Goal: Find specific page/section: Find specific page/section

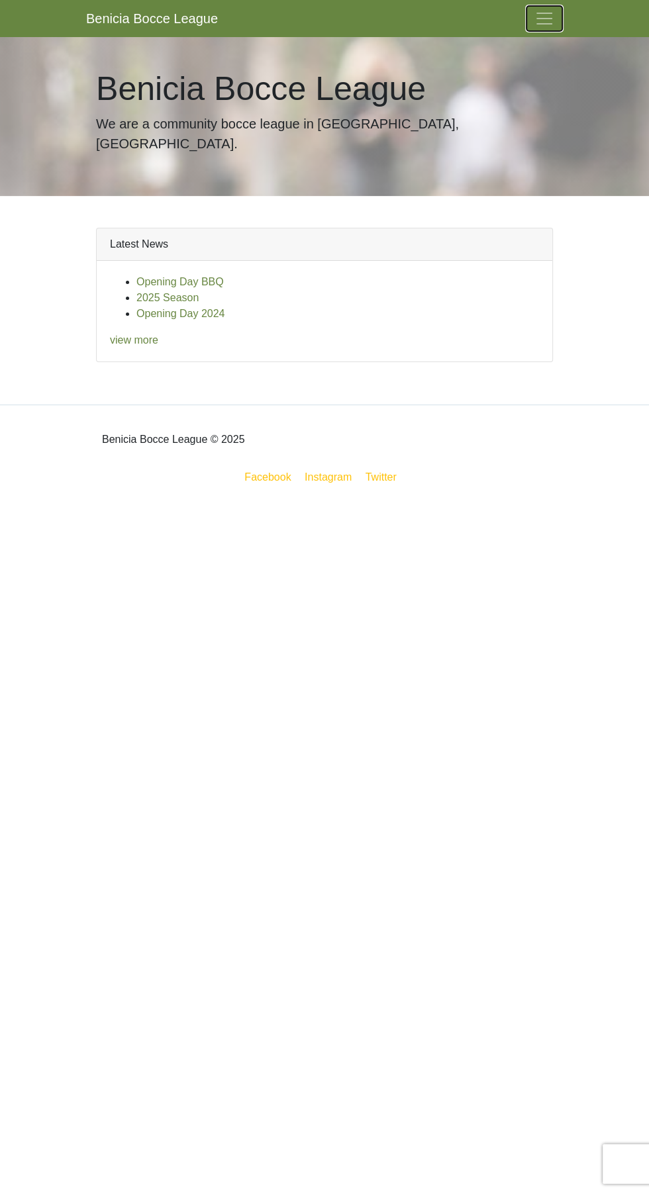
click at [555, 21] on button "Toggle navigation" at bounding box center [544, 18] width 37 height 26
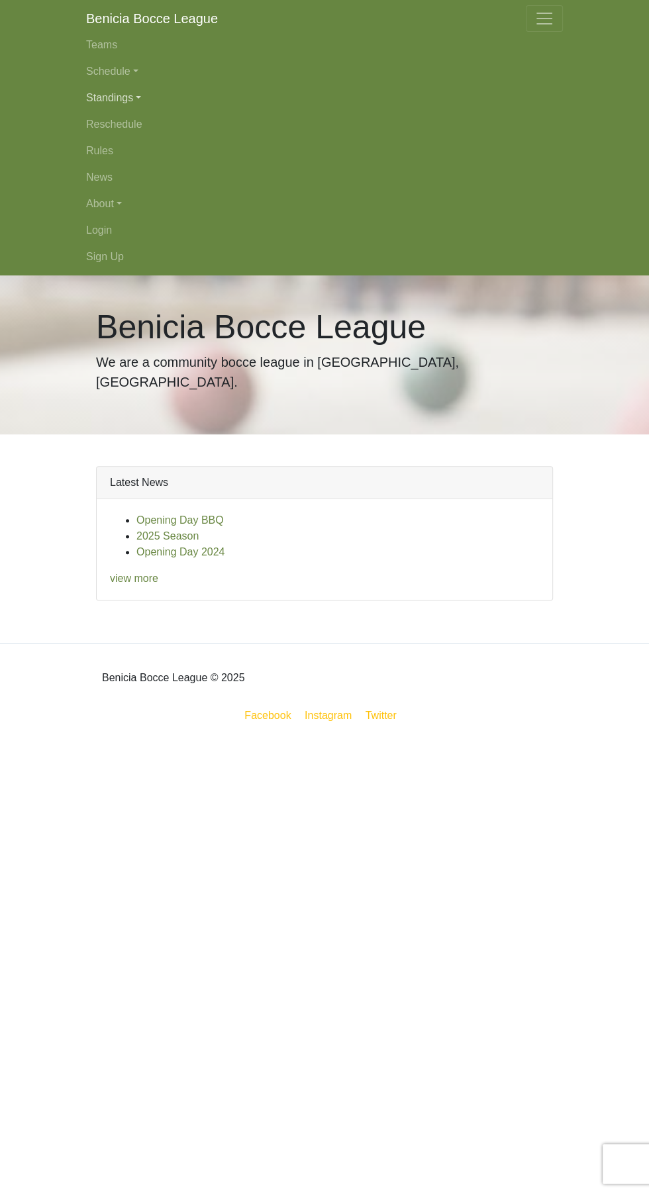
click at [99, 97] on link "Standings" at bounding box center [324, 98] width 477 height 26
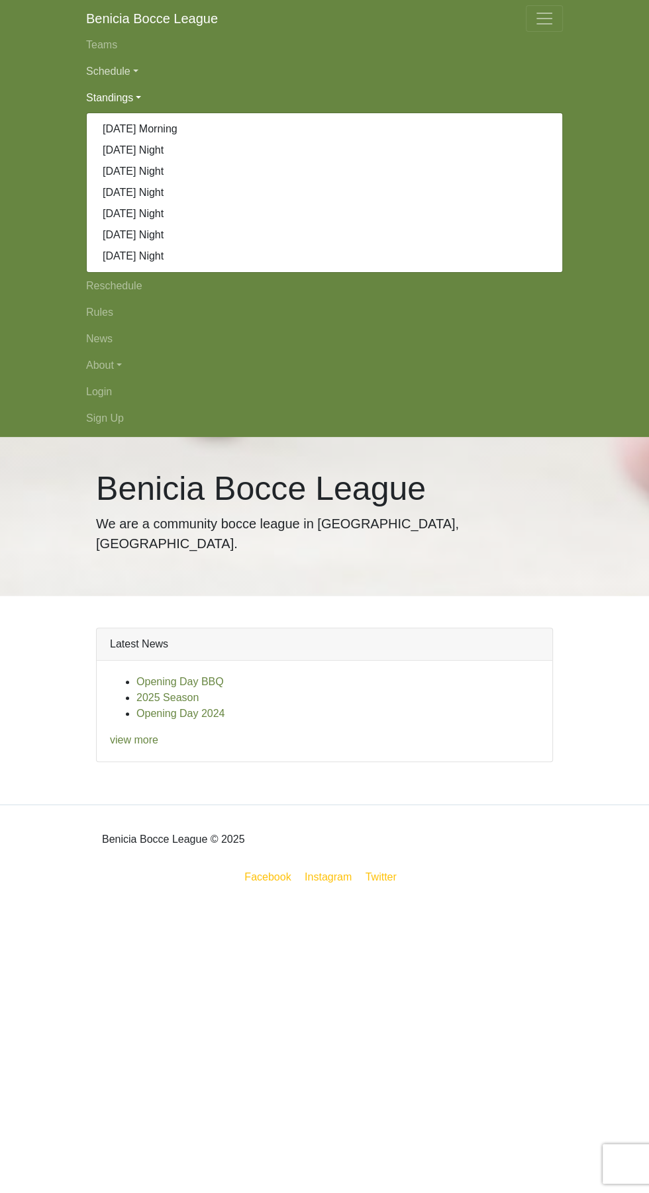
click at [112, 70] on link "Schedule" at bounding box center [324, 71] width 477 height 26
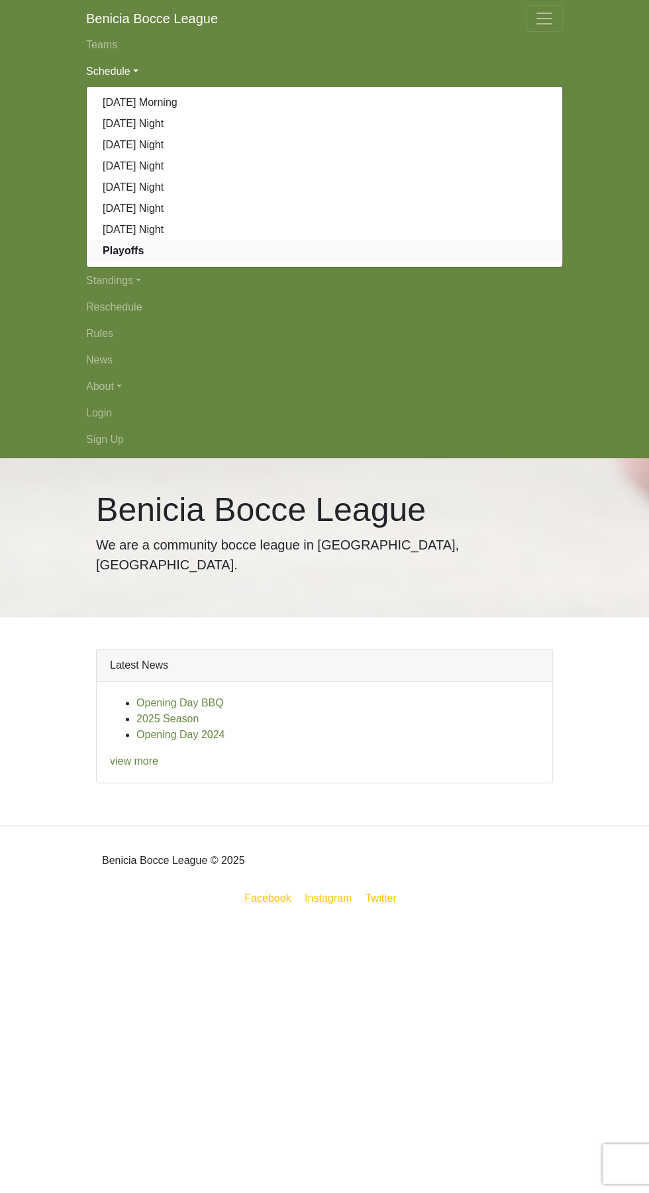
click at [117, 245] on strong "Playoffs" at bounding box center [123, 250] width 41 height 11
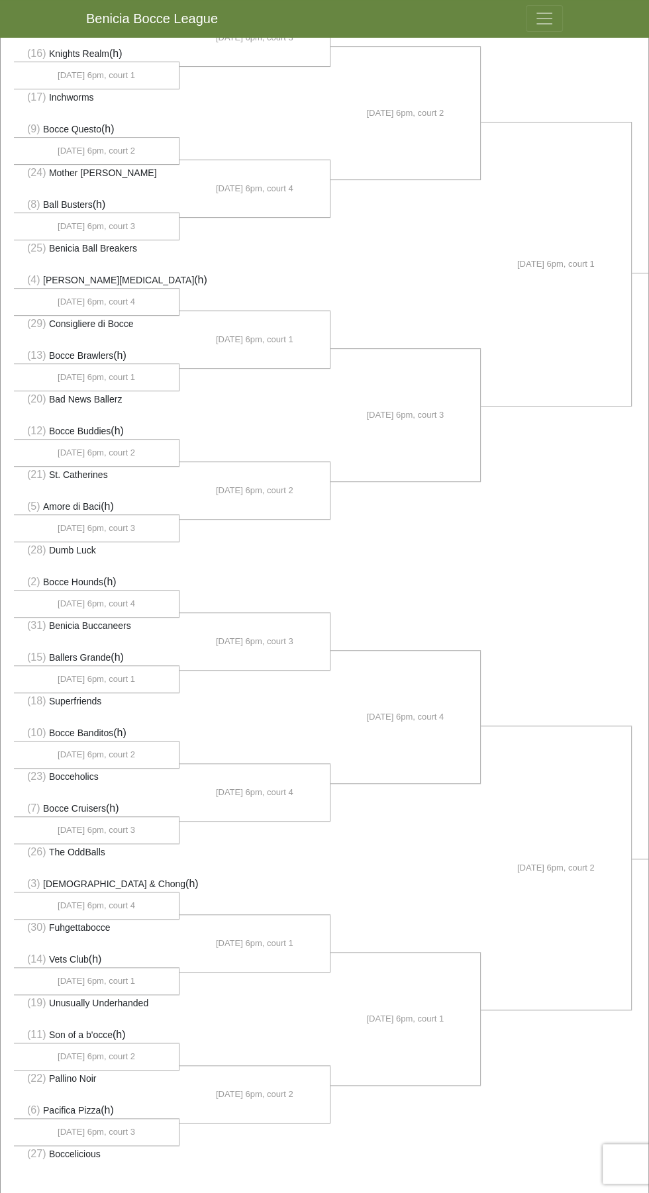
scroll to position [269, 0]
